Goal: Information Seeking & Learning: Learn about a topic

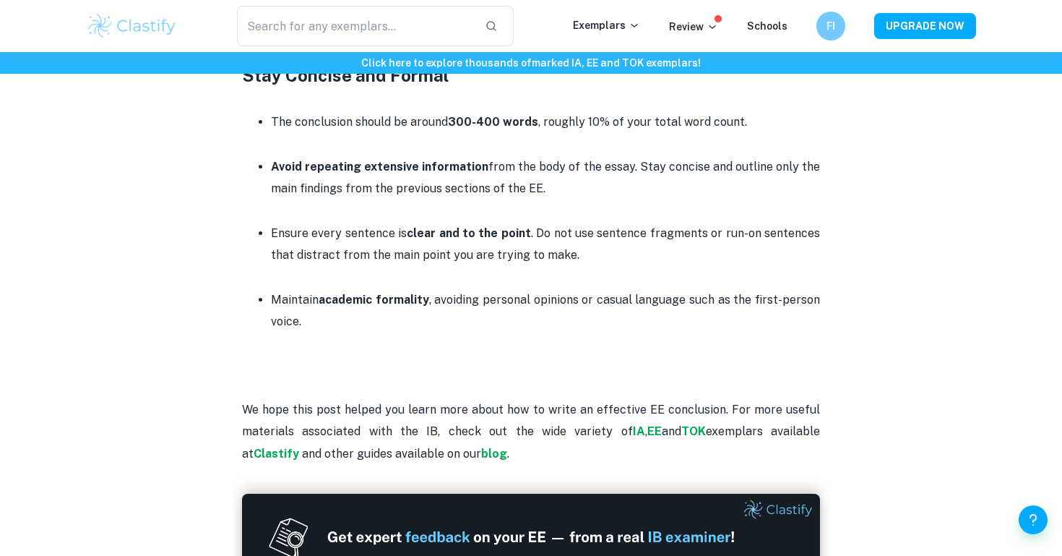
scroll to position [1630, 0]
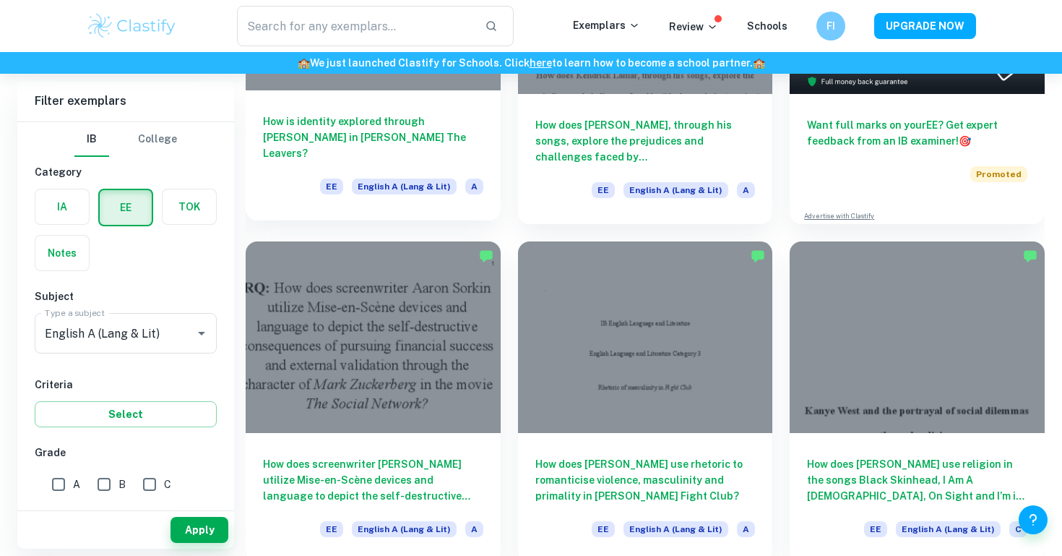
scroll to position [79, 0]
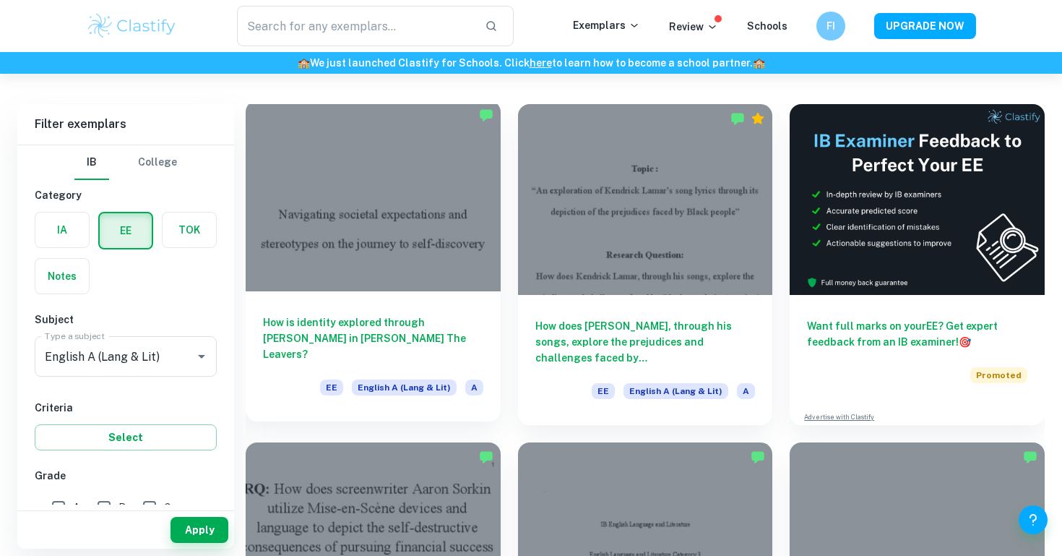
click at [381, 265] on div at bounding box center [373, 195] width 255 height 191
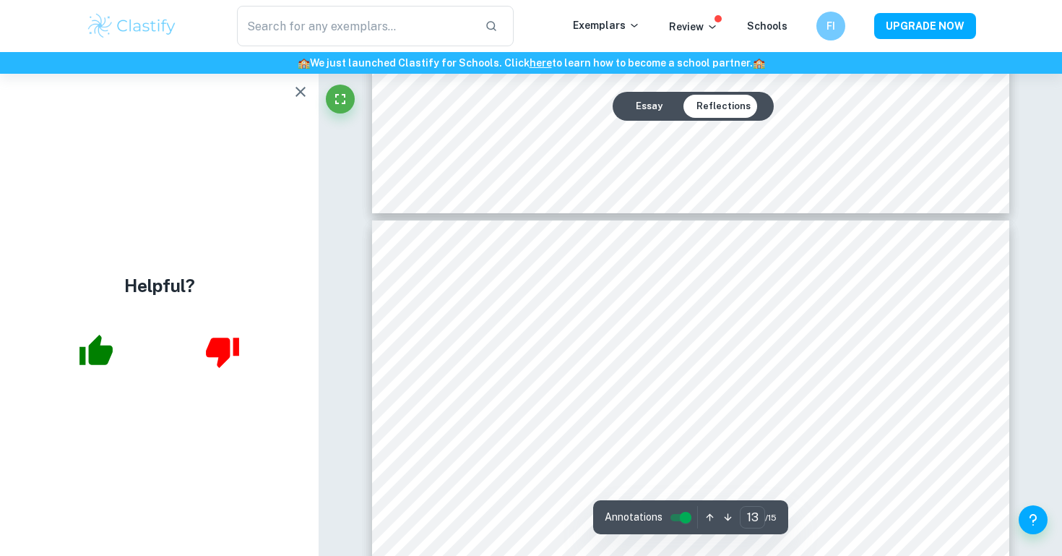
scroll to position [11069, 0]
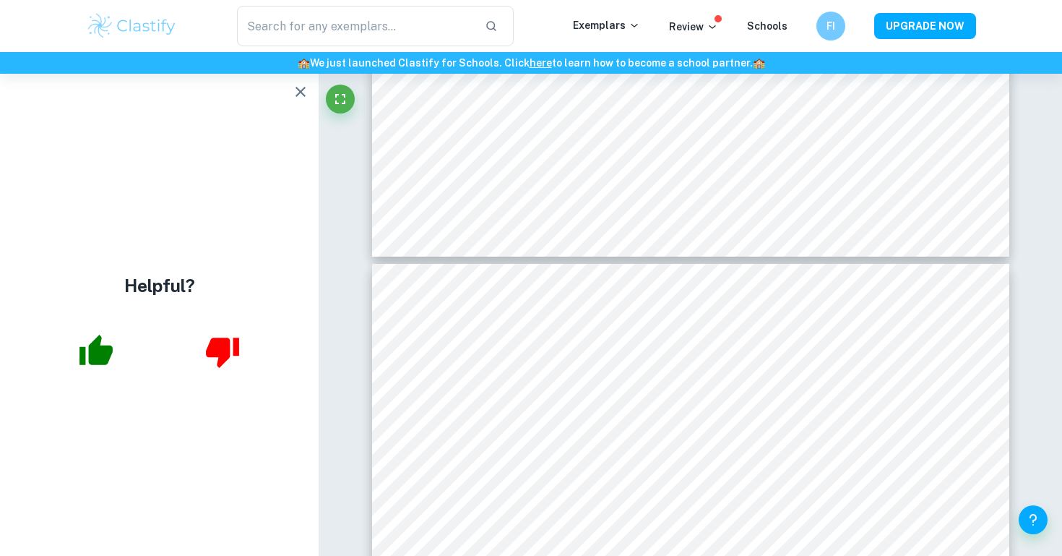
type input "12"
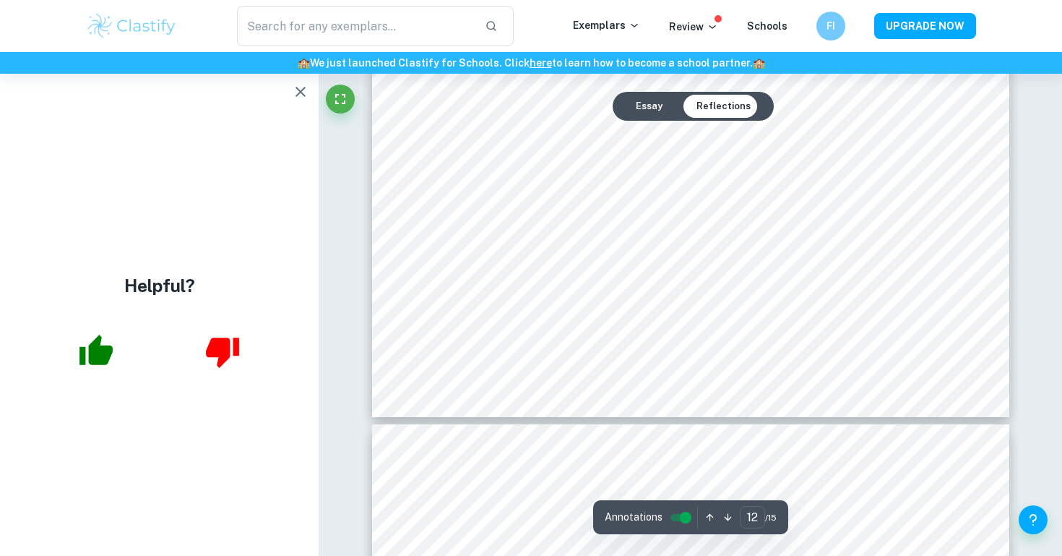
scroll to position [10846, 0]
